Goal: Task Accomplishment & Management: Manage account settings

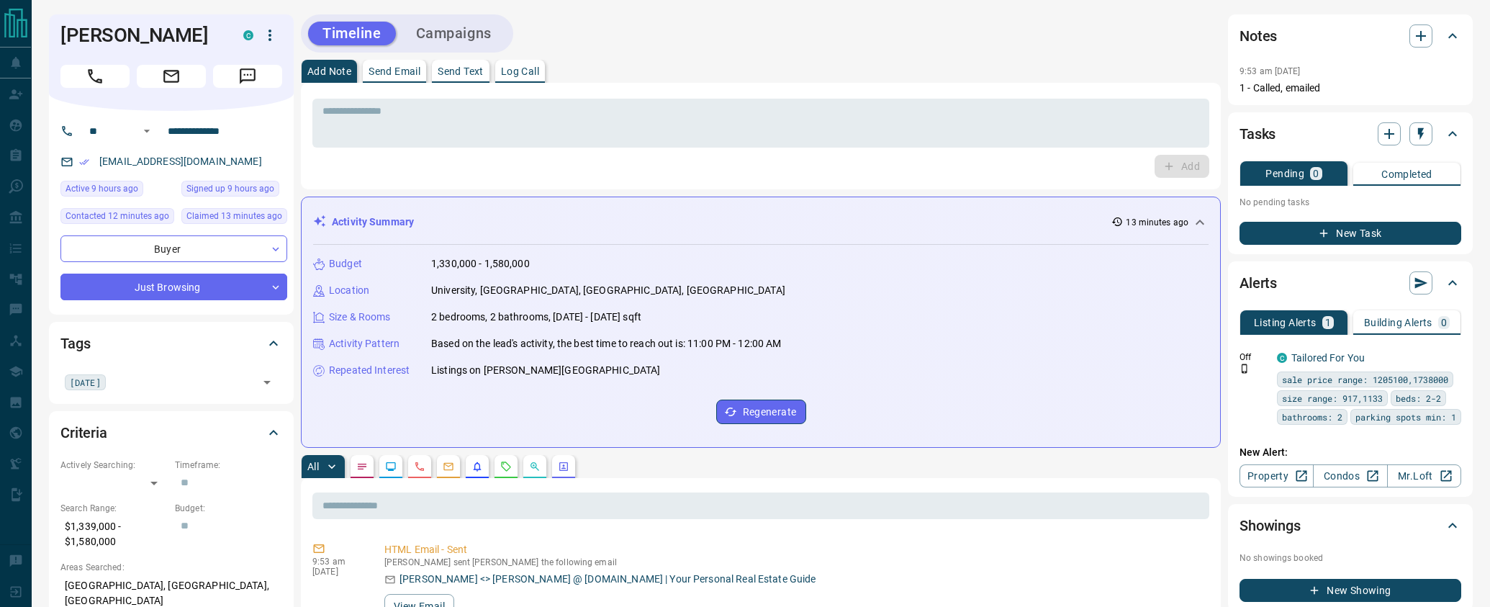
click at [464, 40] on button "Campaigns" at bounding box center [454, 34] width 104 height 24
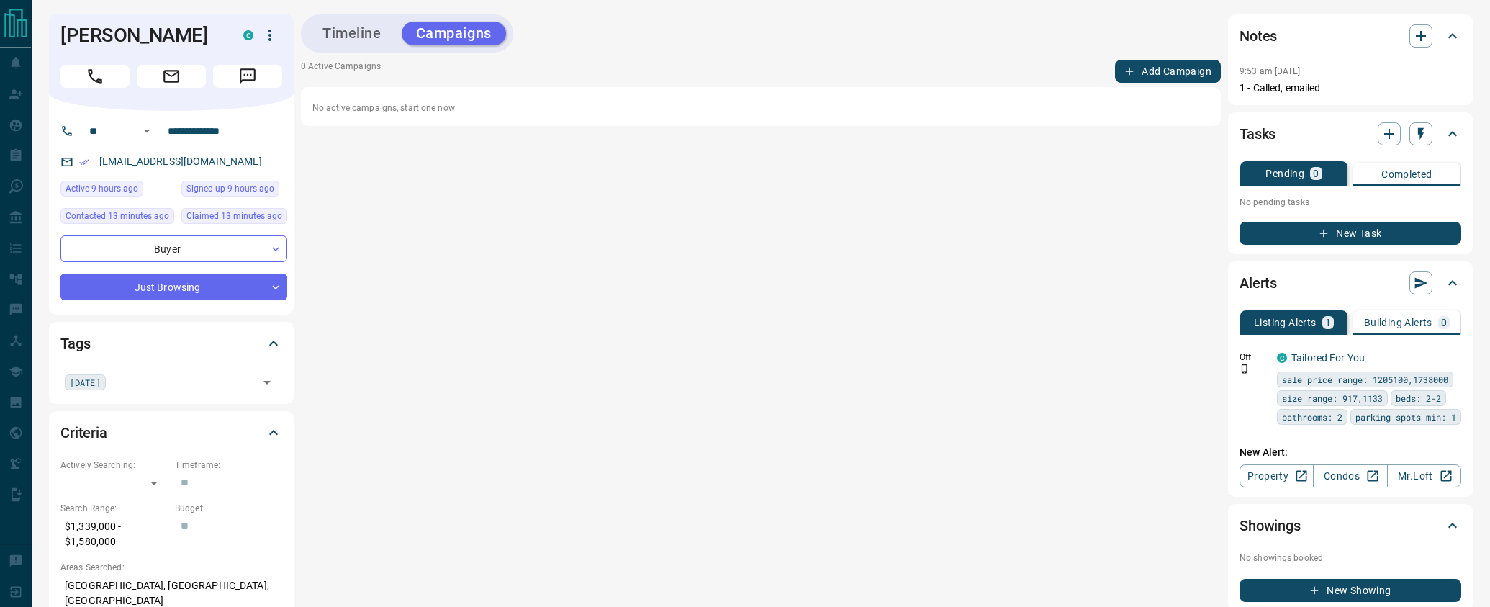
click at [1123, 68] on button "Add Campaign" at bounding box center [1168, 71] width 106 height 23
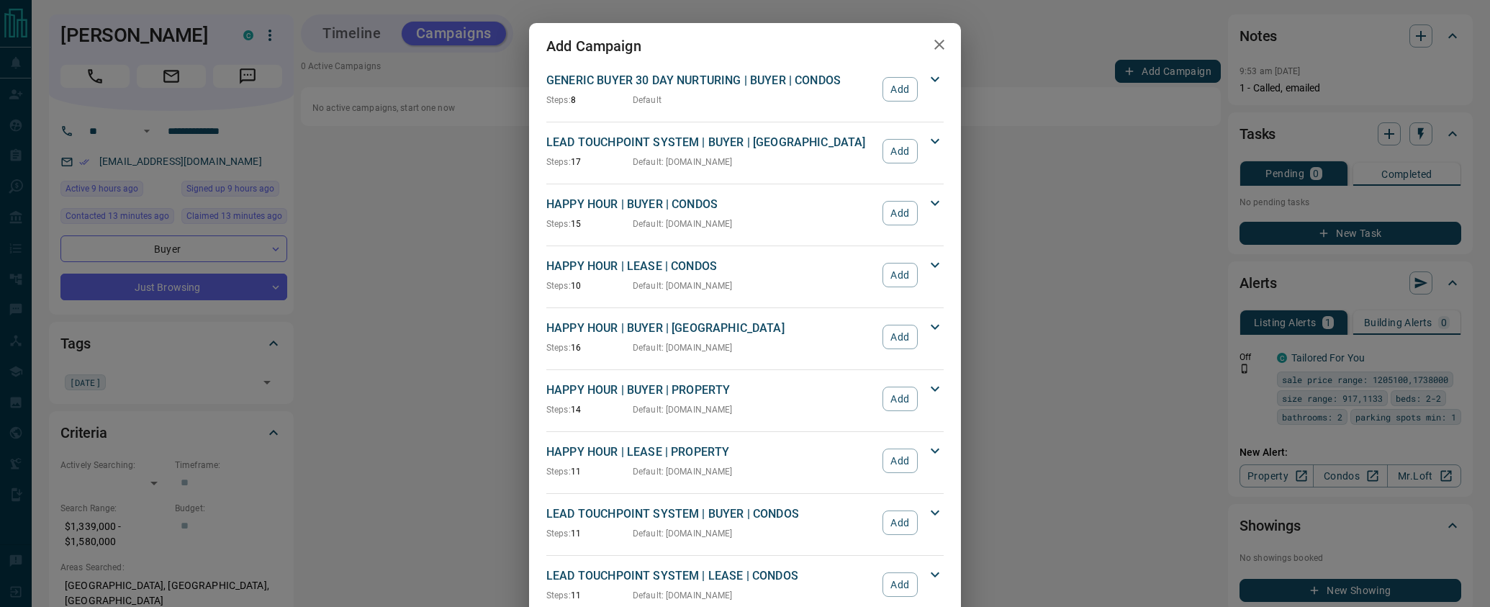
scroll to position [1305, 0]
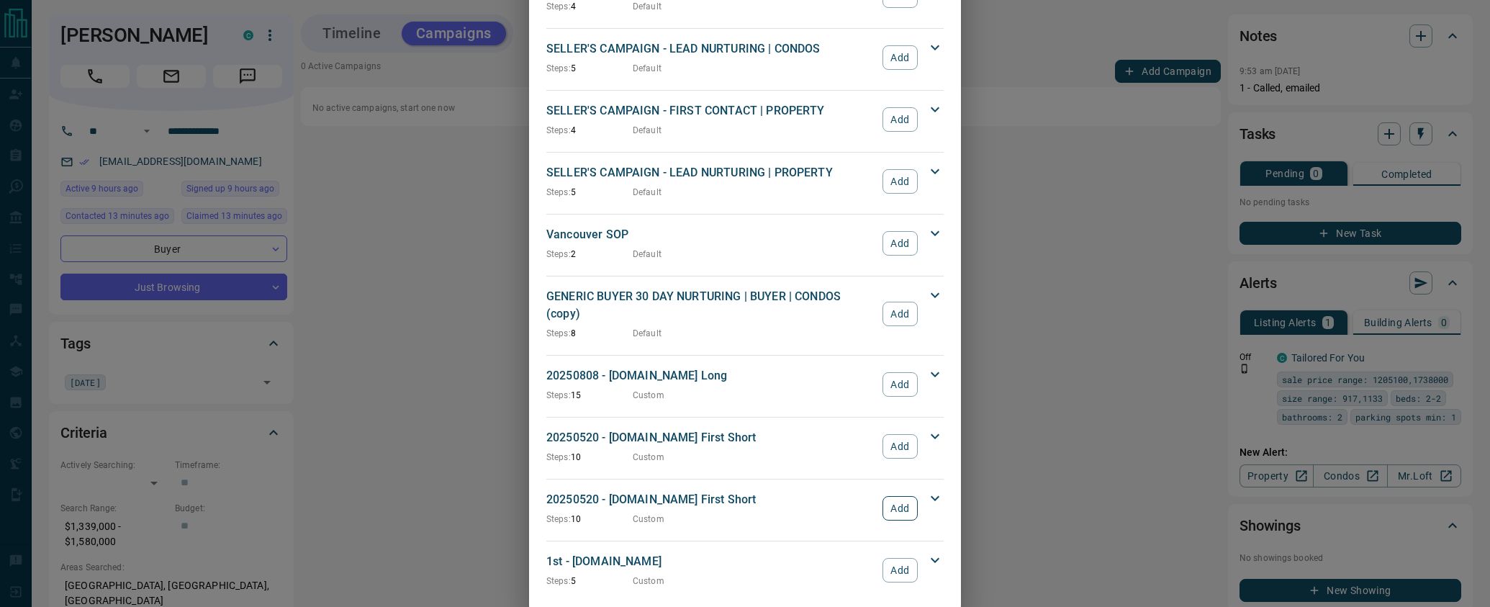
click at [909, 496] on button "Add" at bounding box center [900, 508] width 35 height 24
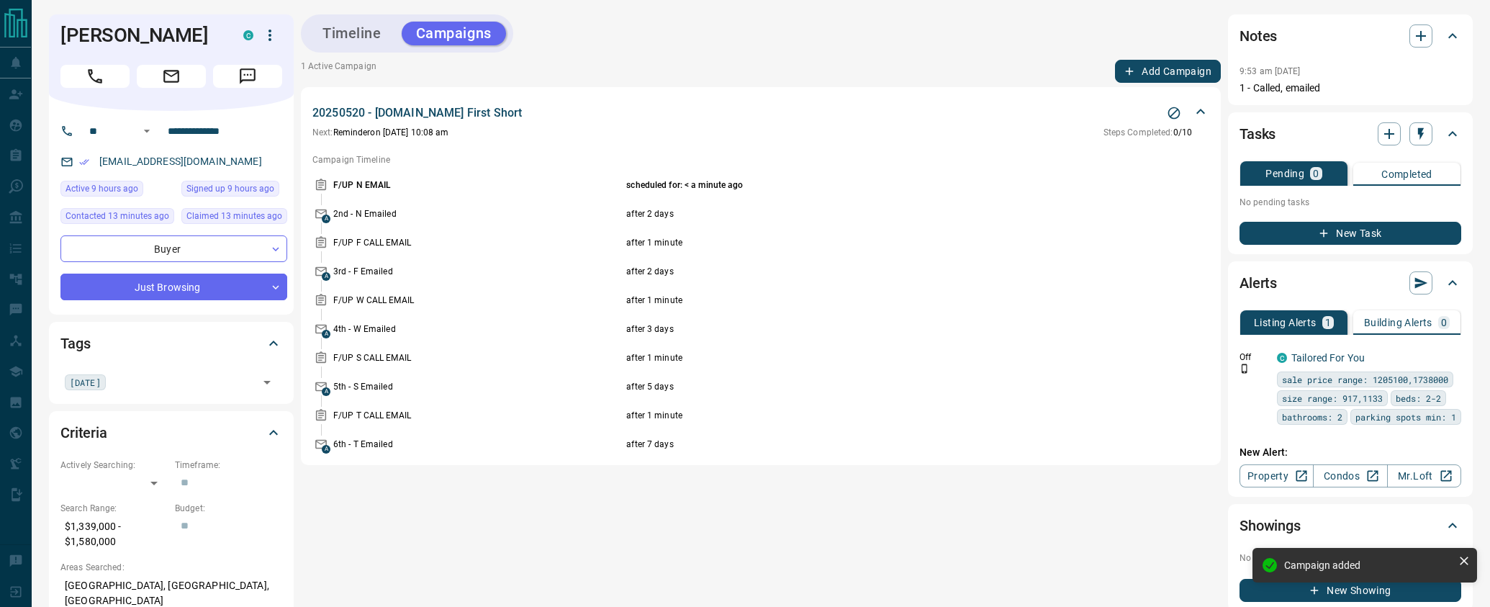
click at [1330, 227] on icon "button" at bounding box center [1324, 233] width 13 height 13
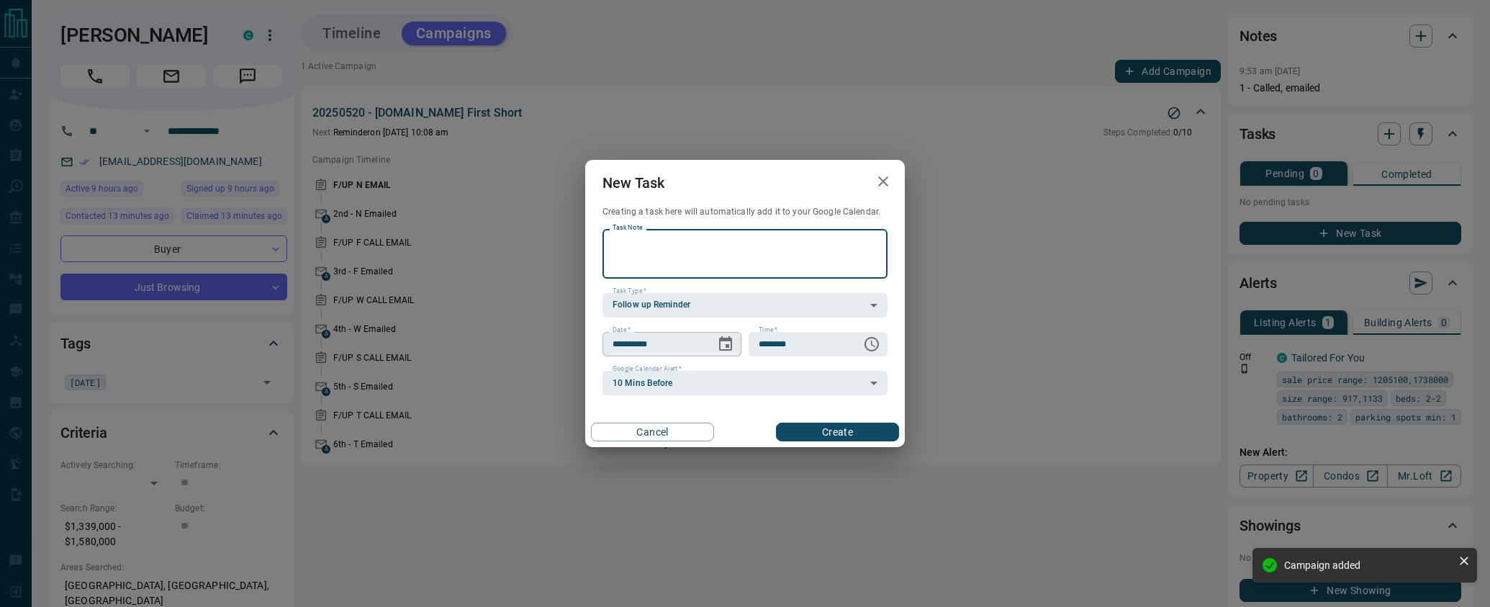
paste textarea "**********"
type textarea "**********"
click at [734, 347] on icon "Choose date, selected date is Aug 17, 2025" at bounding box center [725, 344] width 17 height 17
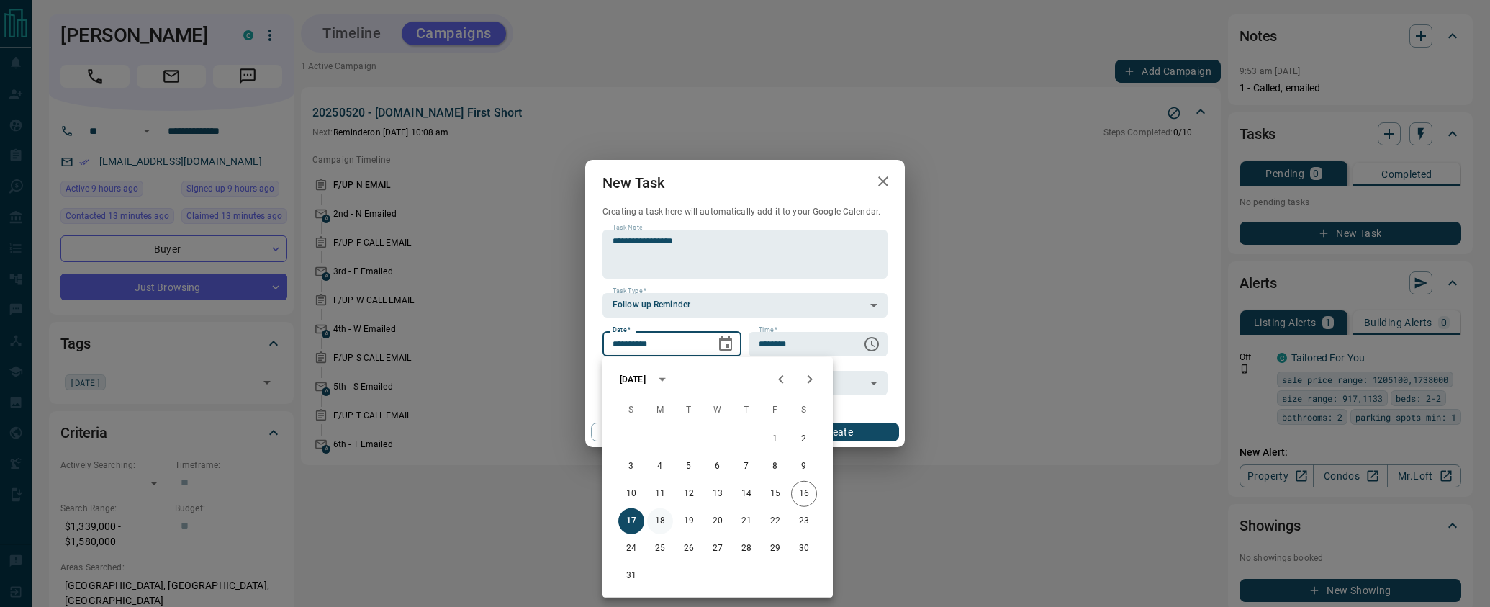
click at [662, 520] on button "18" at bounding box center [660, 521] width 26 height 26
type input "**********"
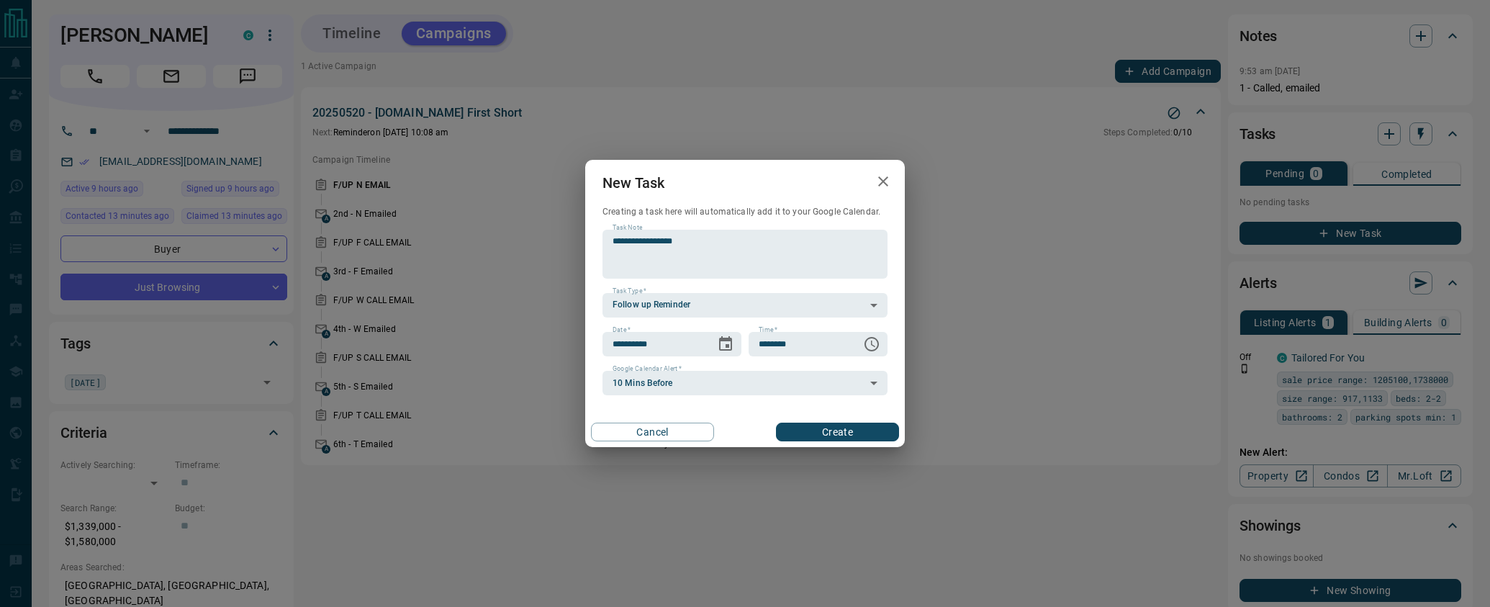
click at [804, 435] on button "Create" at bounding box center [837, 432] width 123 height 19
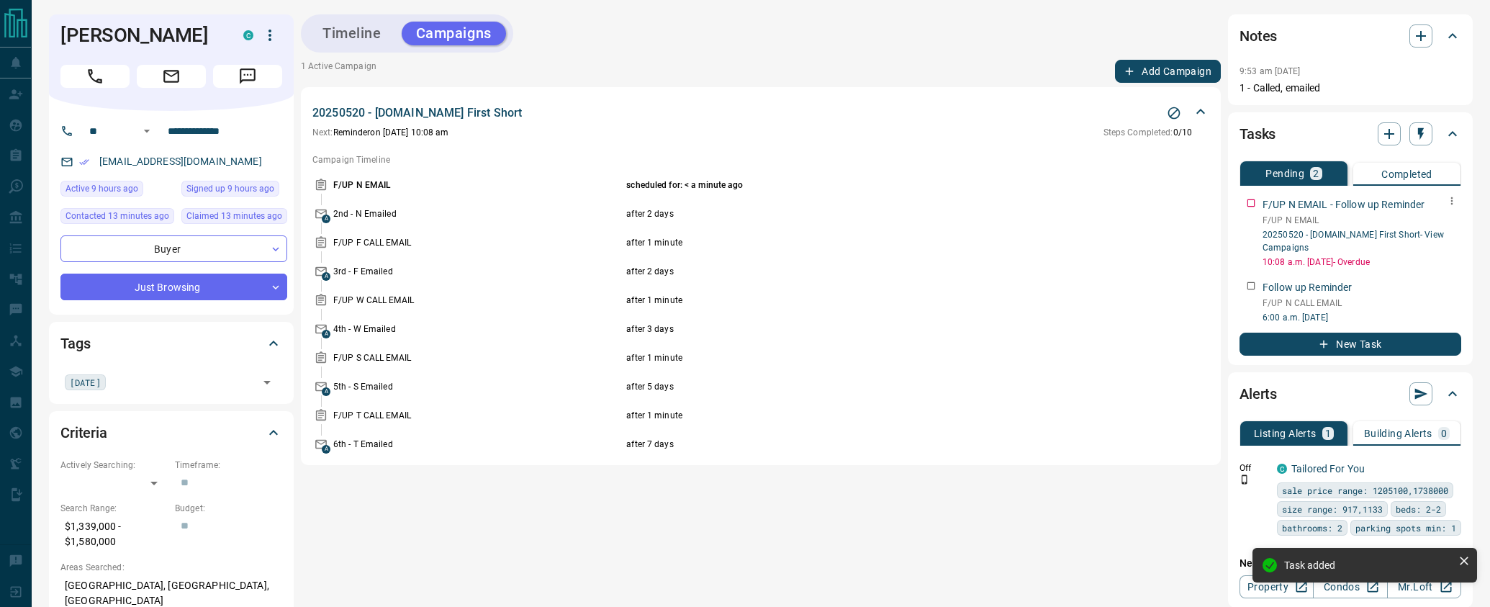
click at [1447, 203] on icon "button" at bounding box center [1453, 201] width 12 height 12
click at [1443, 248] on li "Delete" at bounding box center [1429, 249] width 63 height 22
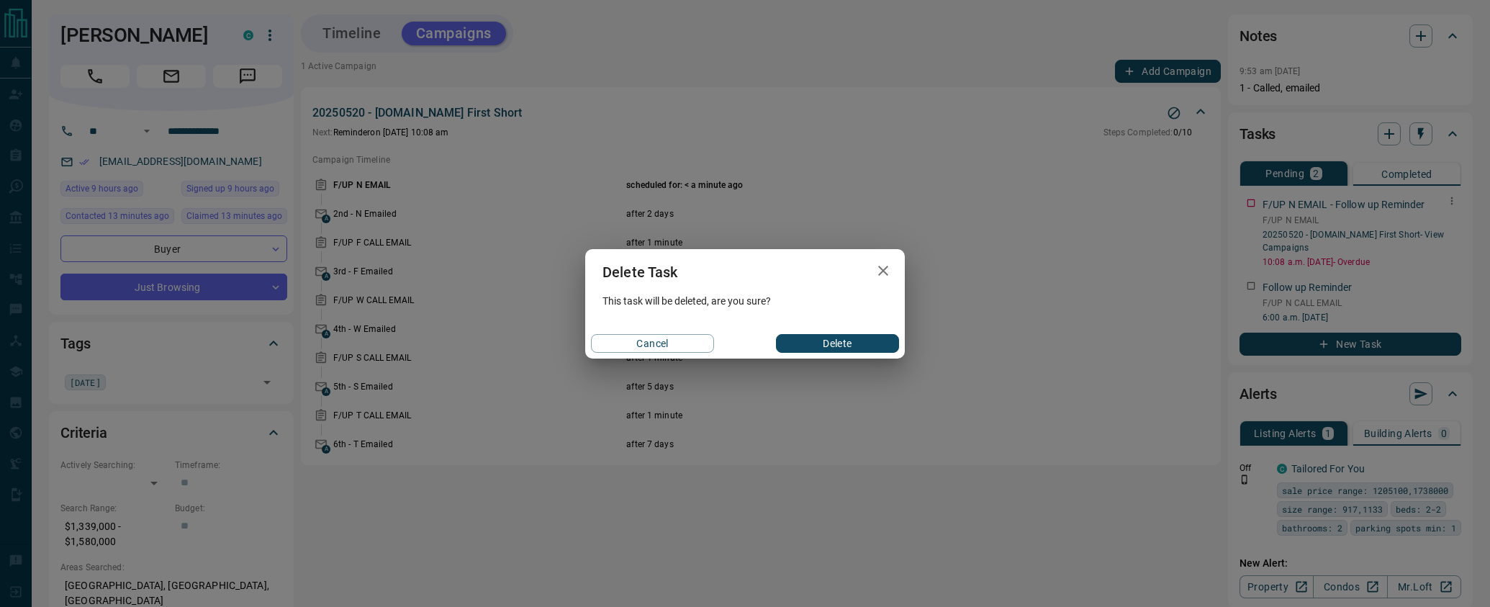
click at [848, 343] on button "Delete" at bounding box center [837, 343] width 123 height 19
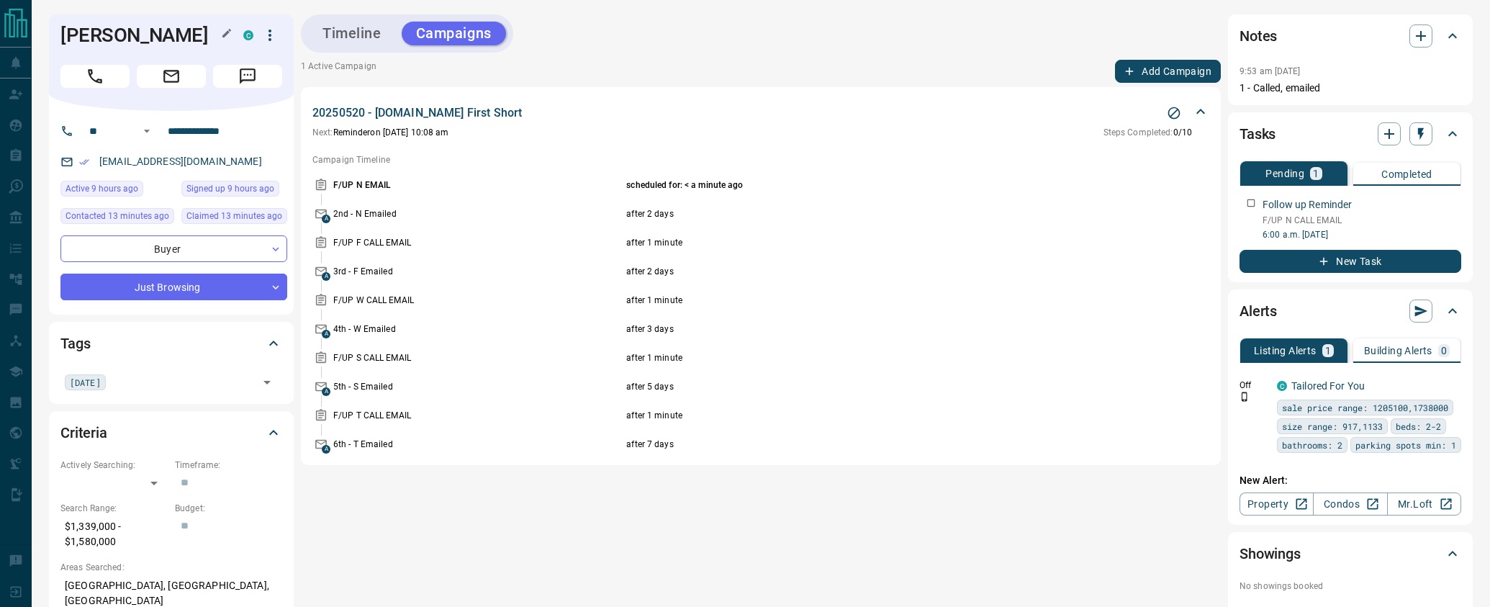
click at [78, 41] on h1 "[PERSON_NAME]" at bounding box center [140, 35] width 161 height 23
drag, startPoint x: 78, startPoint y: 41, endPoint x: 117, endPoint y: 40, distance: 39.6
click at [117, 40] on h1 "[PERSON_NAME]" at bounding box center [140, 35] width 161 height 23
copy h1 "[PERSON_NAME]"
